Goal: Transaction & Acquisition: Purchase product/service

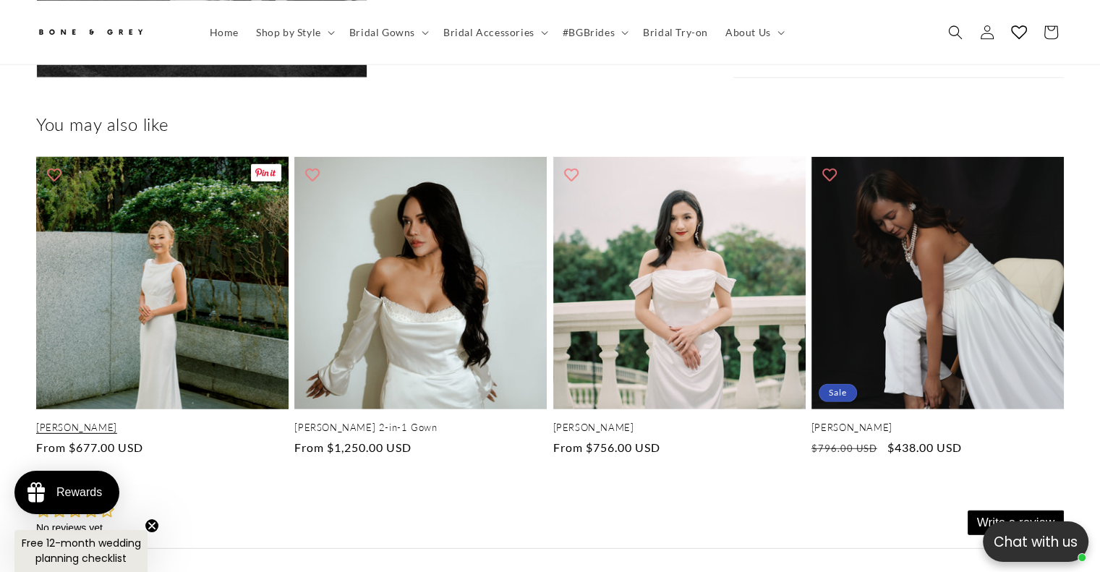
scroll to position [4091, 0]
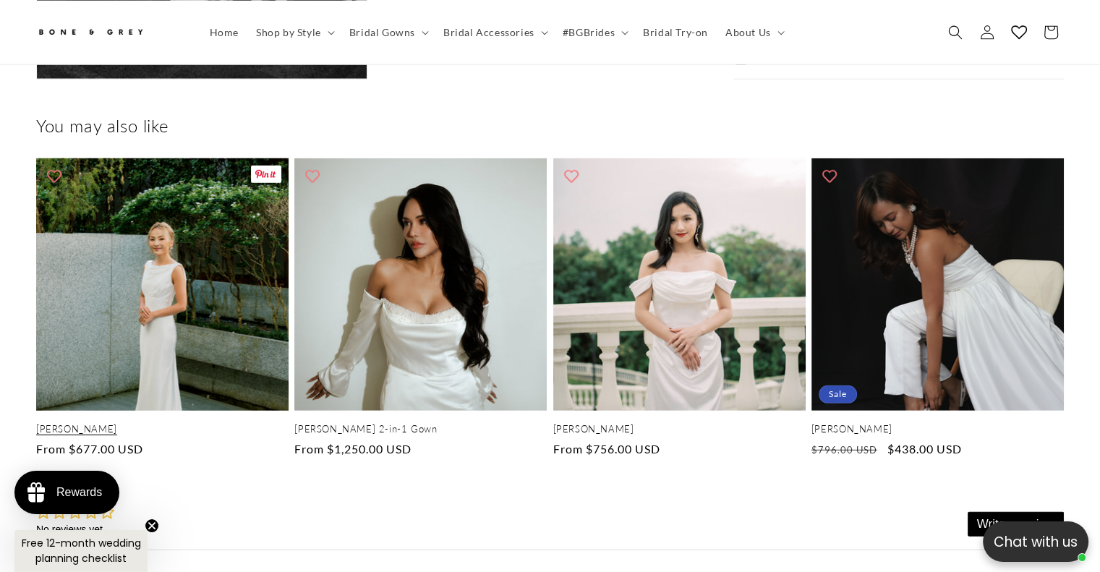
click at [203, 423] on link "[PERSON_NAME]" at bounding box center [162, 429] width 253 height 12
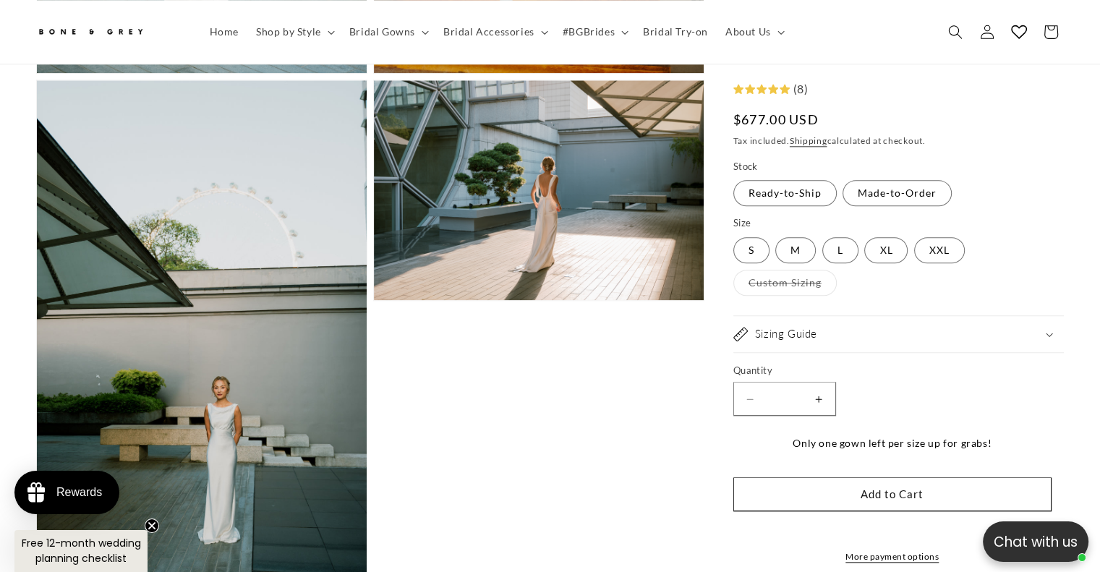
scroll to position [0, 750]
click at [784, 88] on icon at bounding box center [785, 89] width 10 height 9
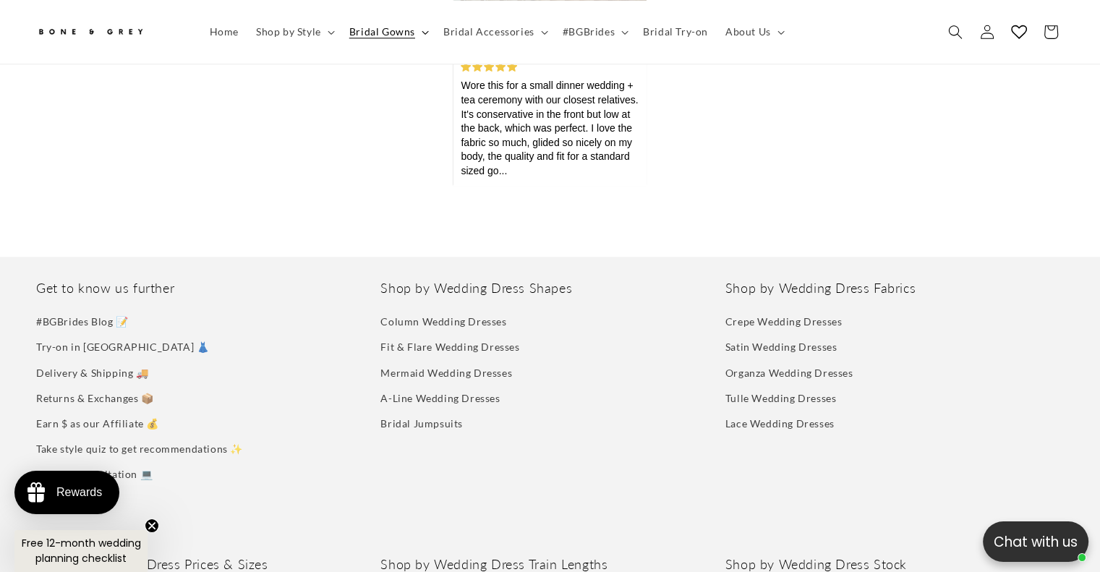
scroll to position [0, 0]
click at [371, 31] on span "Bridal Gowns" at bounding box center [382, 31] width 66 height 13
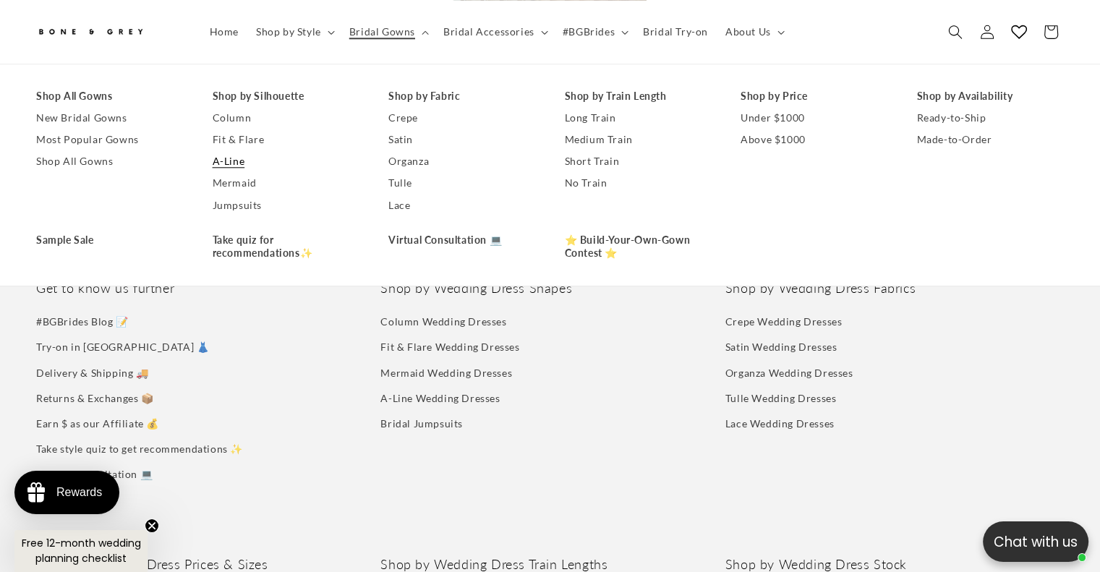
click at [284, 168] on link "A-Line" at bounding box center [287, 162] width 148 height 22
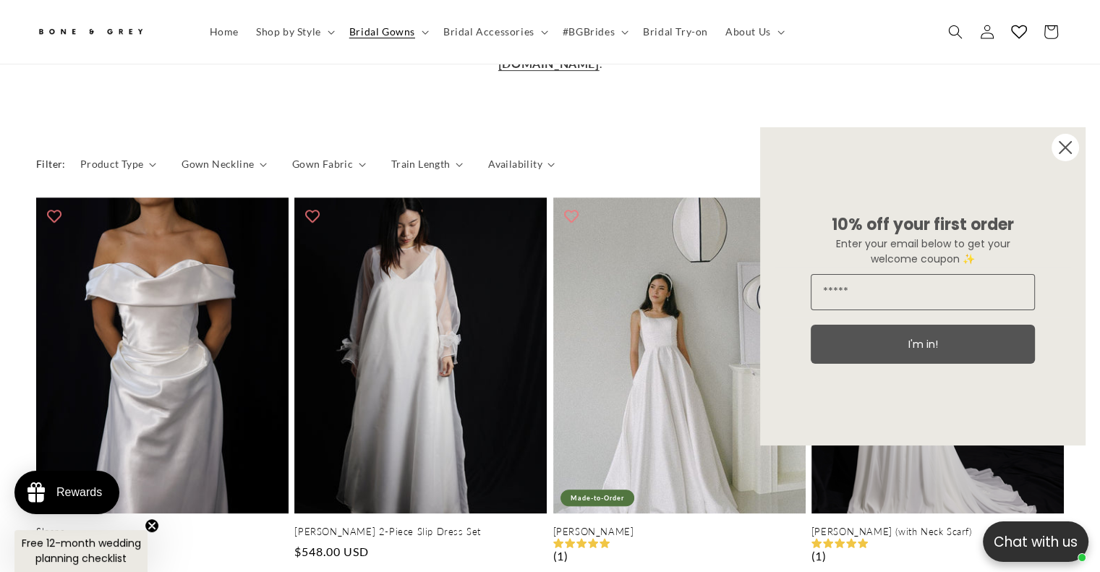
scroll to position [663, 0]
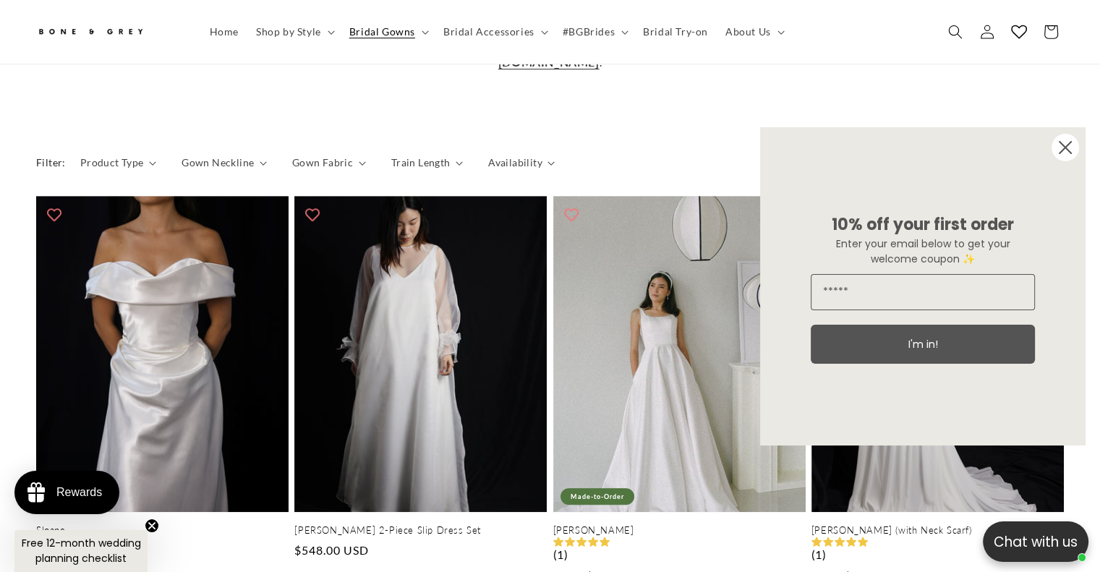
click at [1074, 139] on circle "Close dialog" at bounding box center [1065, 147] width 27 height 27
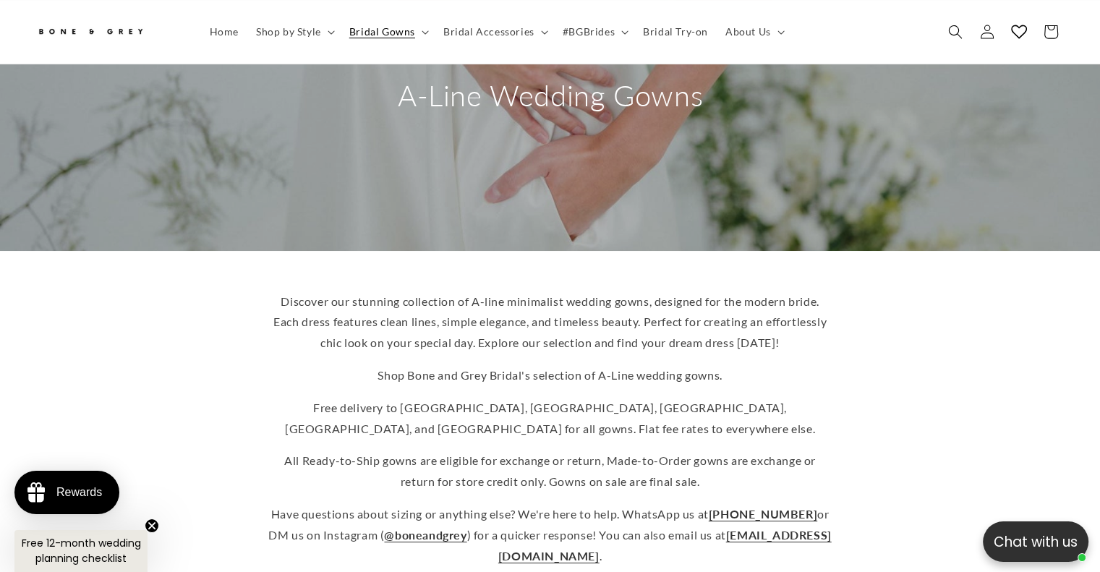
scroll to position [0, 0]
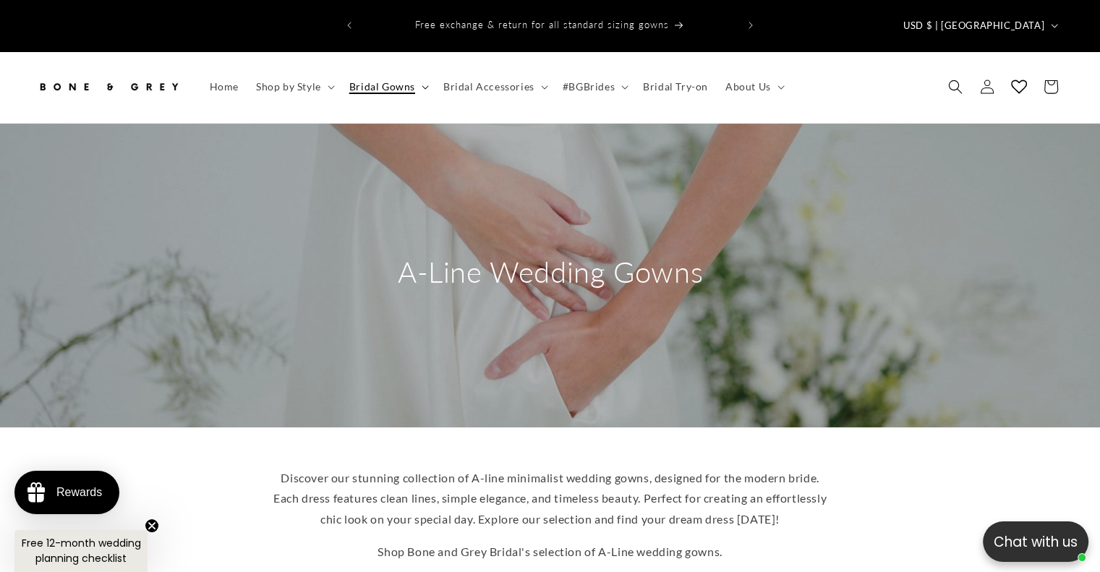
click at [419, 72] on summary "Bridal Gowns" at bounding box center [388, 87] width 94 height 30
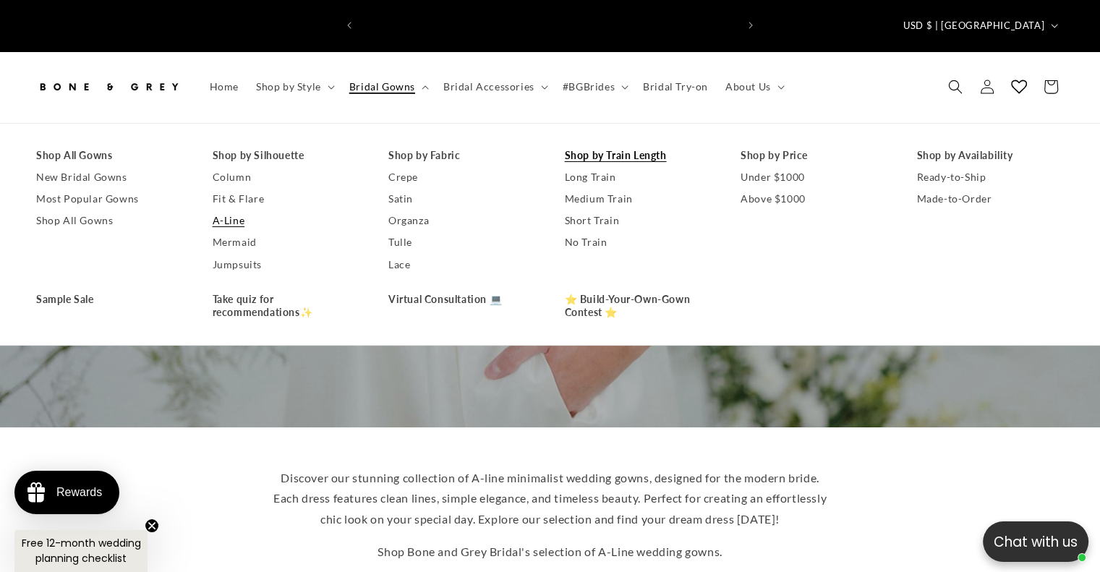
scroll to position [0, 750]
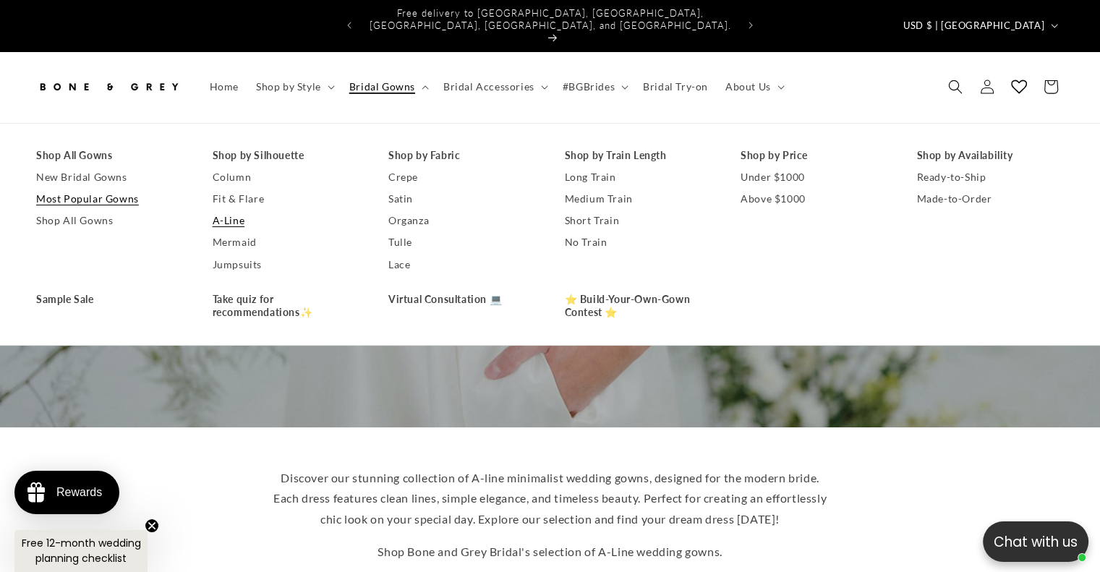
click at [97, 188] on link "Most Popular Gowns" at bounding box center [110, 199] width 148 height 22
